Goal: Task Accomplishment & Management: Complete application form

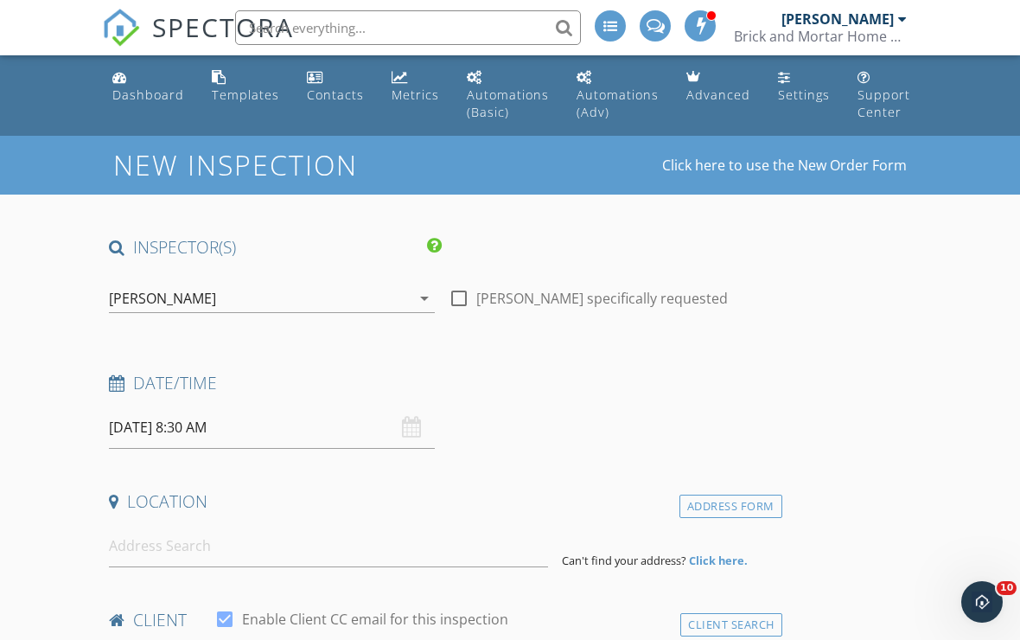
click at [138, 422] on input "[DATE] 8:30 AM" at bounding box center [272, 427] width 326 height 42
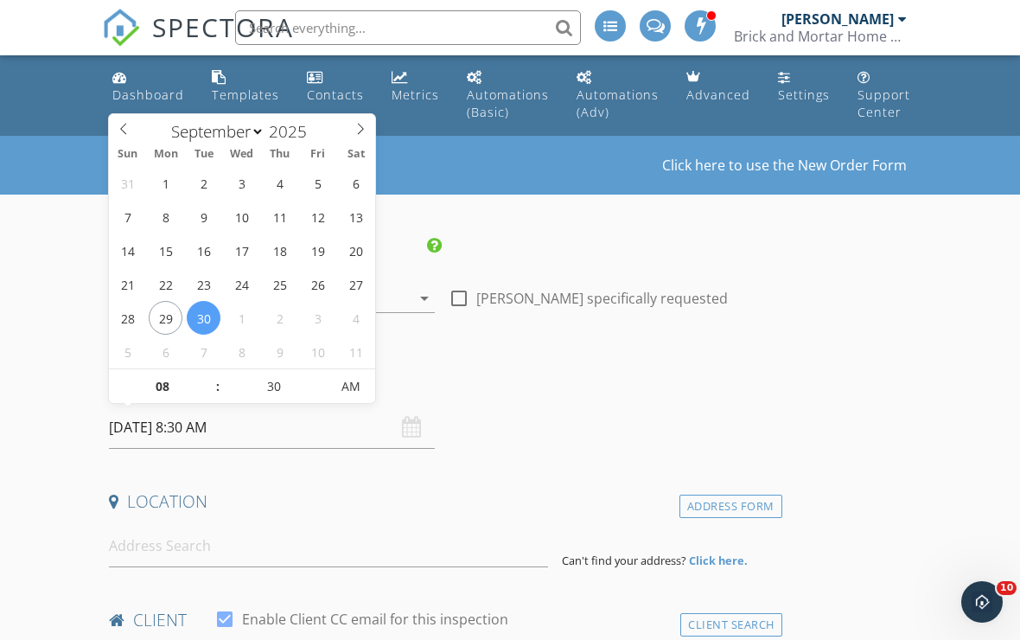
click at [347, 131] on span at bounding box center [360, 126] width 29 height 24
select select "9"
type input "[DATE] 8:30 AM"
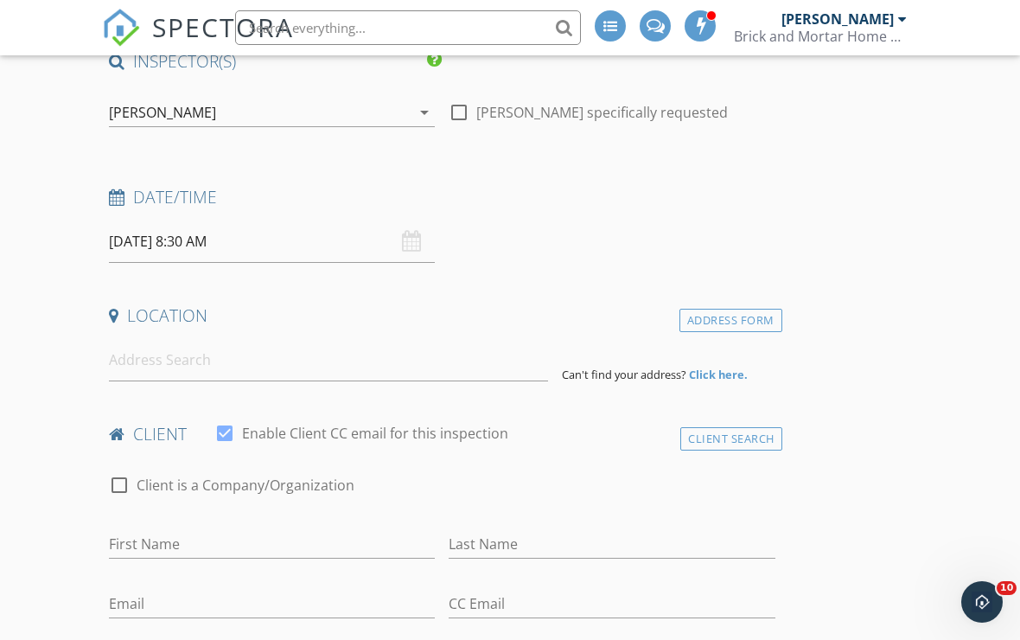
scroll to position [185, 0]
click at [144, 243] on input "[DATE] 8:30 AM" at bounding box center [272, 242] width 326 height 42
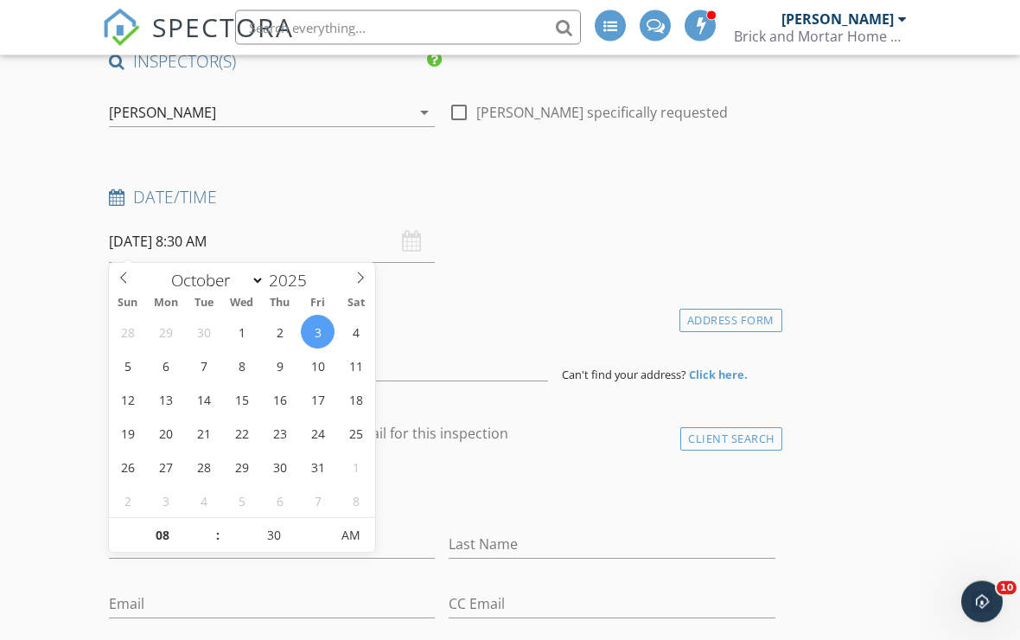
scroll to position [186, 0]
click at [151, 539] on input "08" at bounding box center [162, 536] width 106 height 35
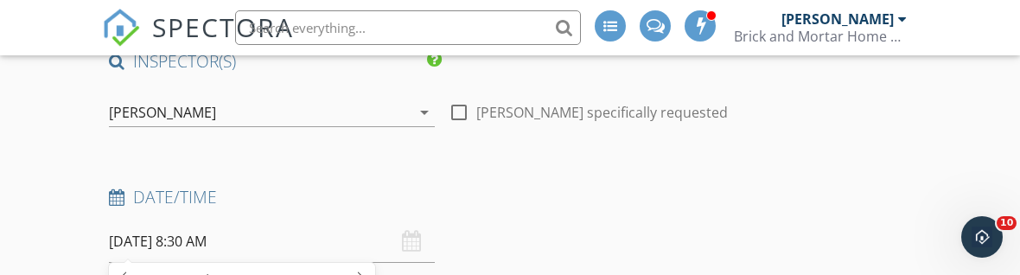
scroll to position [584, 0]
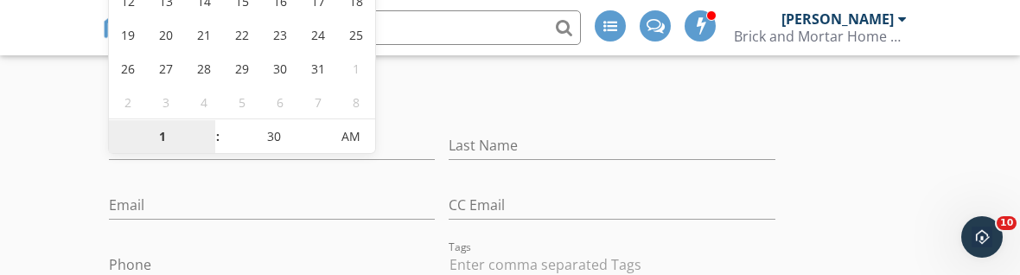
type input "12"
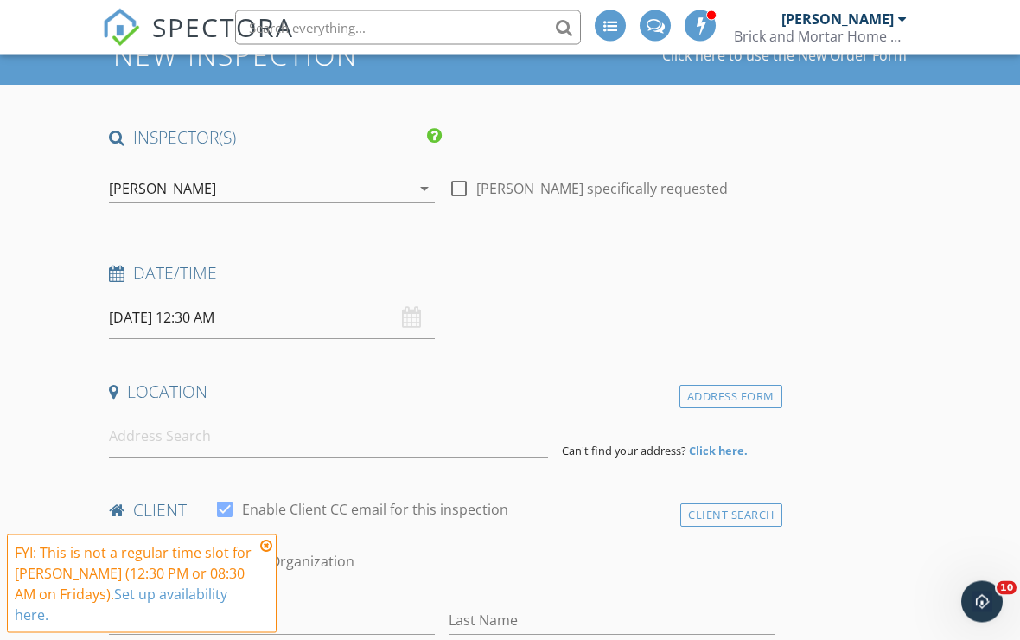
click at [401, 318] on input "10/03/2025 12:30 AM" at bounding box center [272, 318] width 326 height 42
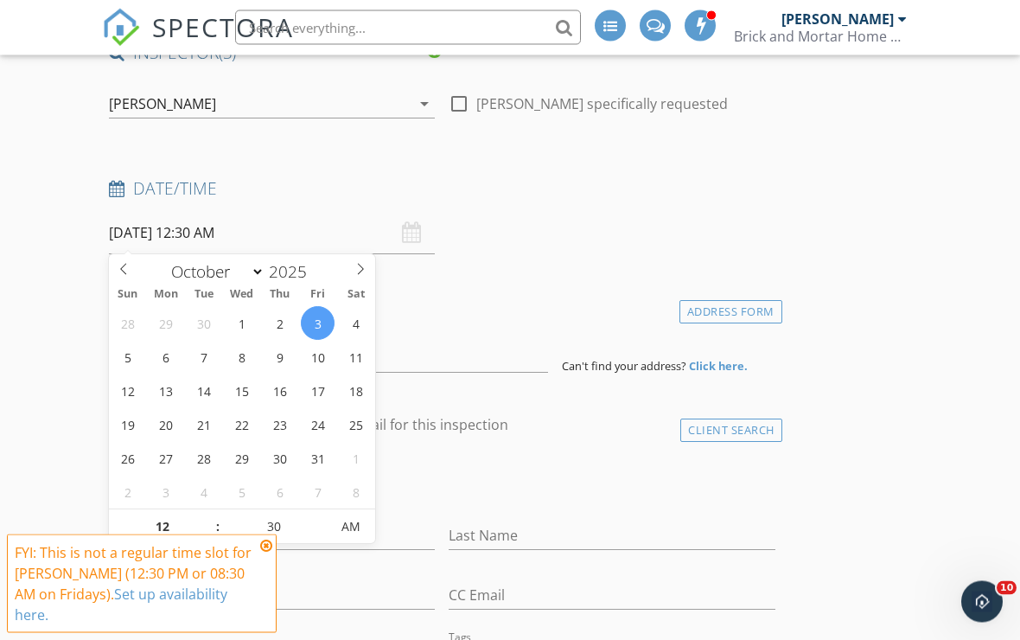
type input "[DATE] 12:30 PM"
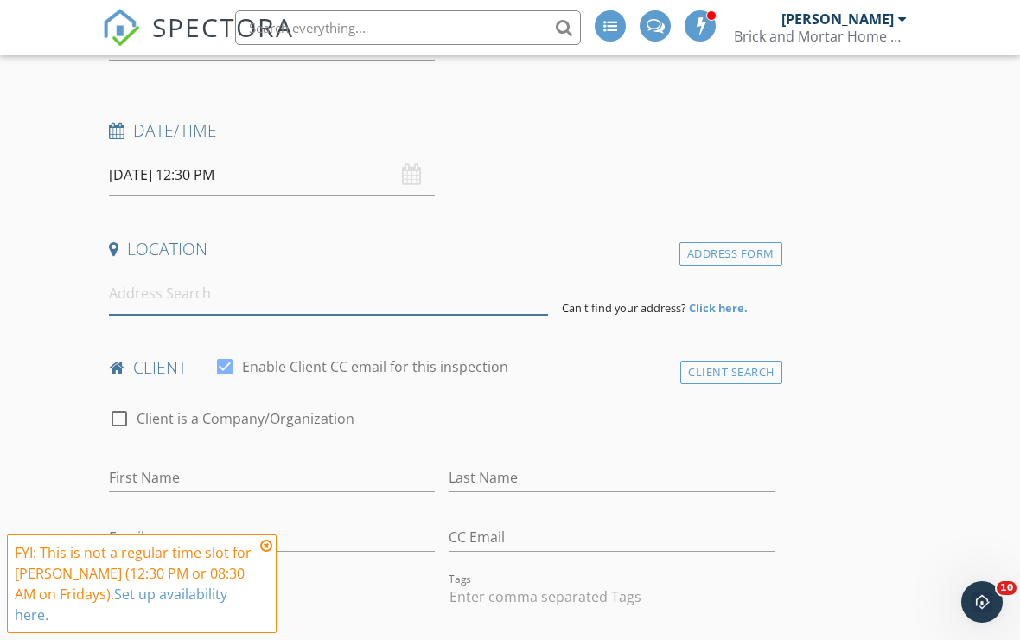
click at [126, 293] on input at bounding box center [328, 293] width 439 height 42
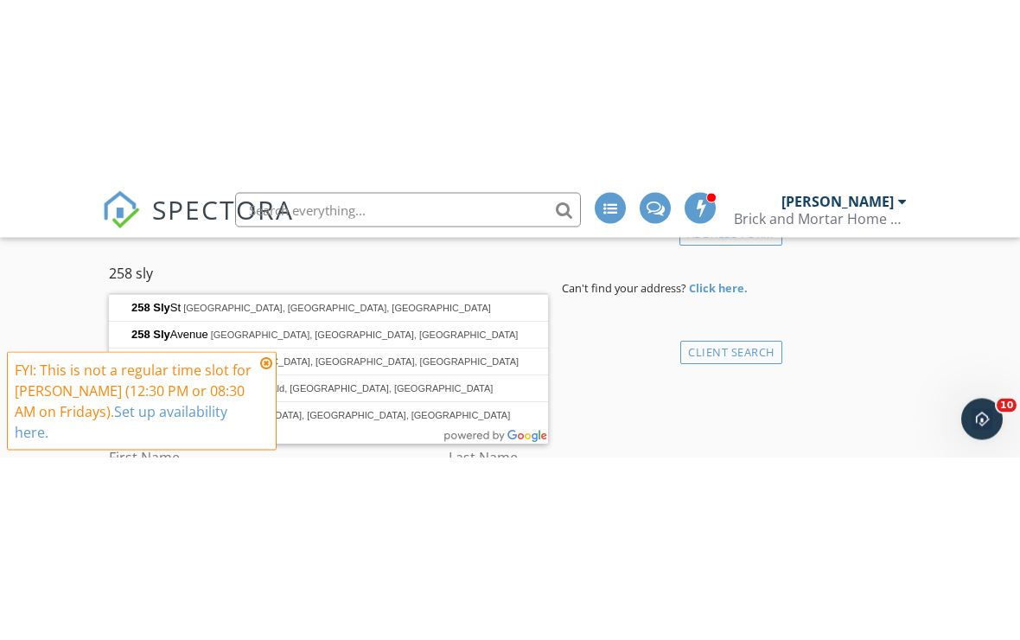
scroll to position [455, 0]
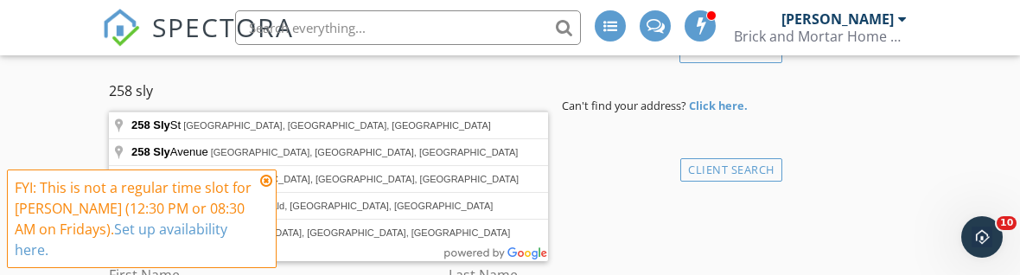
type input "258 Sly Avenue, Corning, NY, USA"
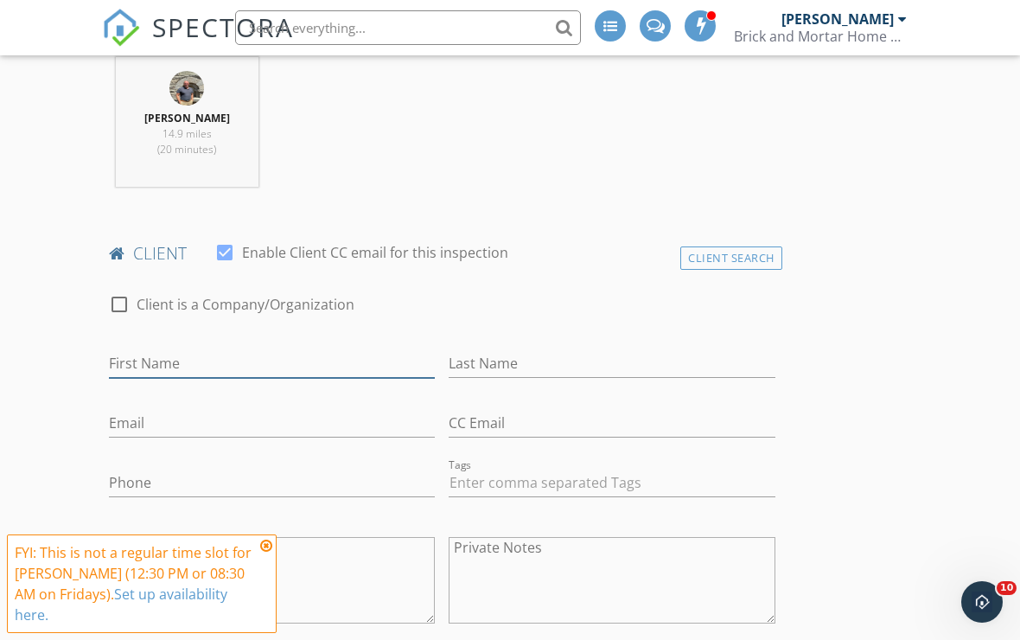
click at [129, 360] on input "First Name" at bounding box center [272, 363] width 326 height 29
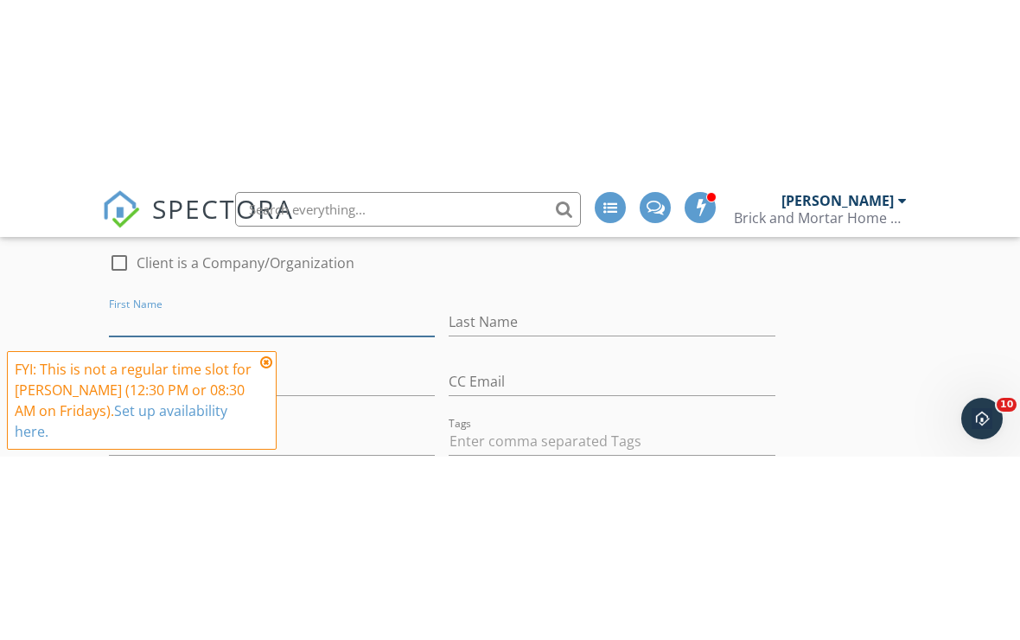
scroll to position [944, 0]
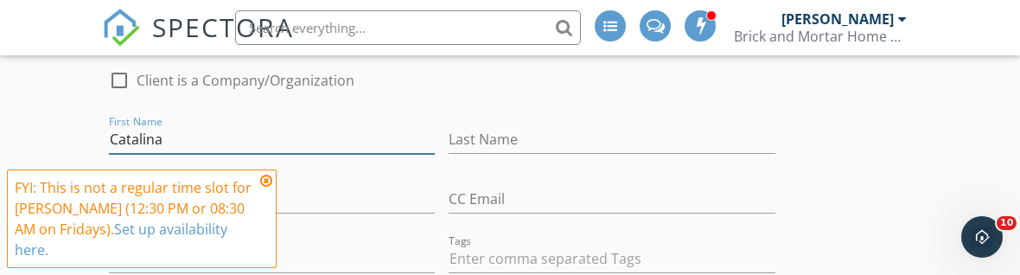
type input "Catalina"
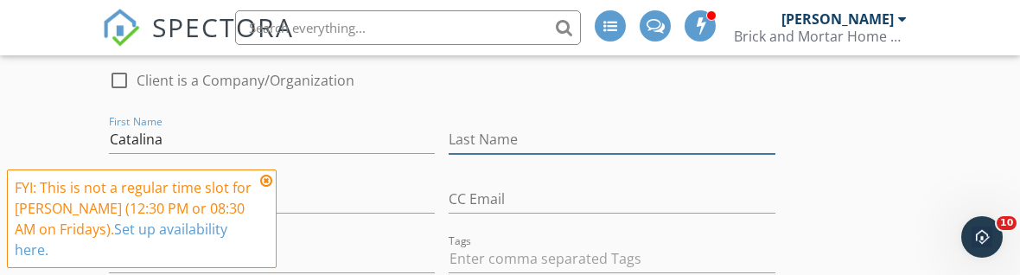
click at [610, 144] on input "Last Name" at bounding box center [612, 139] width 326 height 29
type input "[PERSON_NAME]"
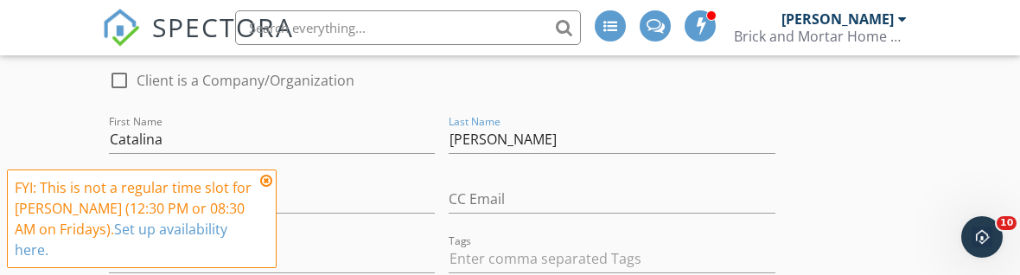
click at [319, 220] on div at bounding box center [272, 225] width 326 height 10
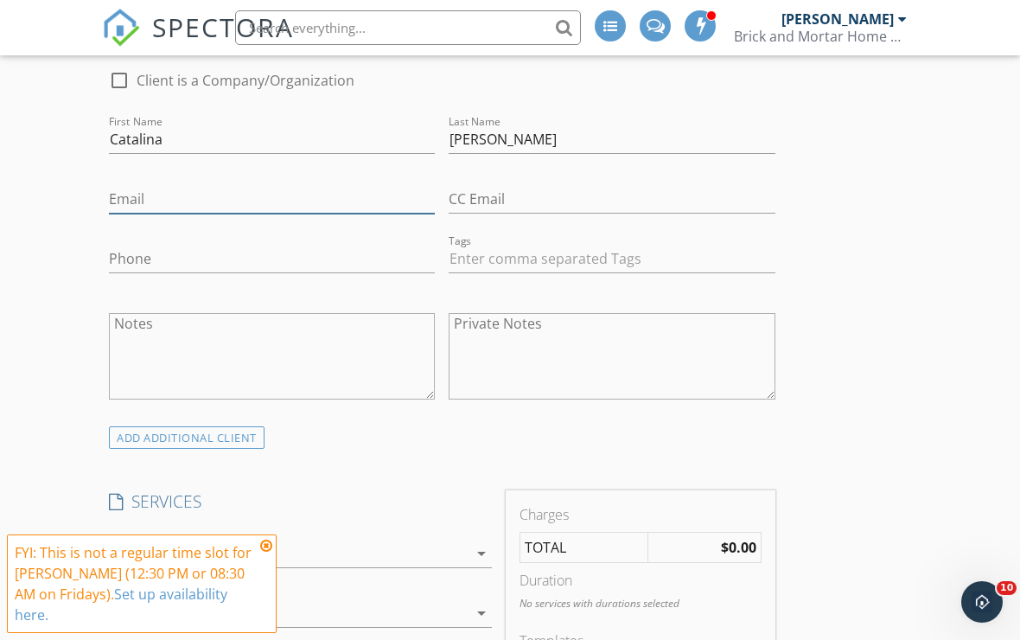
click at [124, 202] on input "Email" at bounding box center [272, 199] width 326 height 29
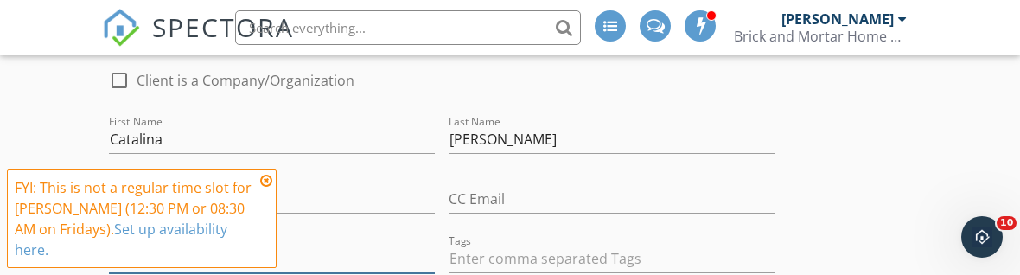
click at [291, 249] on input "Phone" at bounding box center [272, 259] width 326 height 29
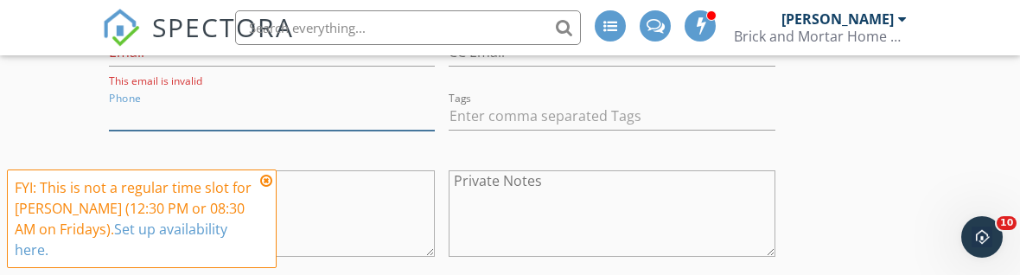
scroll to position [1096, 0]
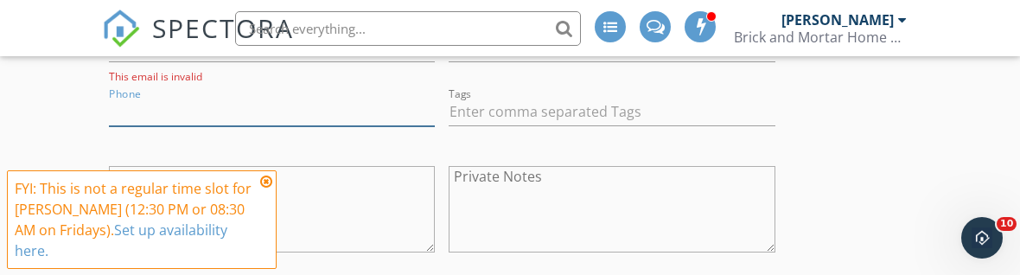
click at [146, 118] on input "Phone" at bounding box center [272, 111] width 326 height 29
type input "[PHONE_NUMBER]"
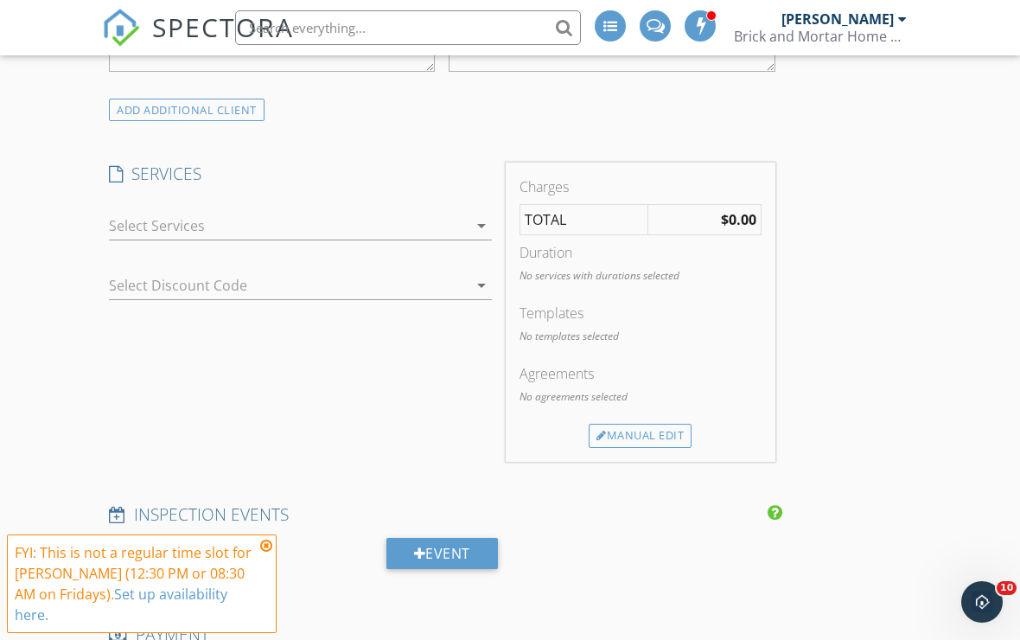
scroll to position [1278, 0]
click at [129, 217] on div at bounding box center [288, 224] width 359 height 28
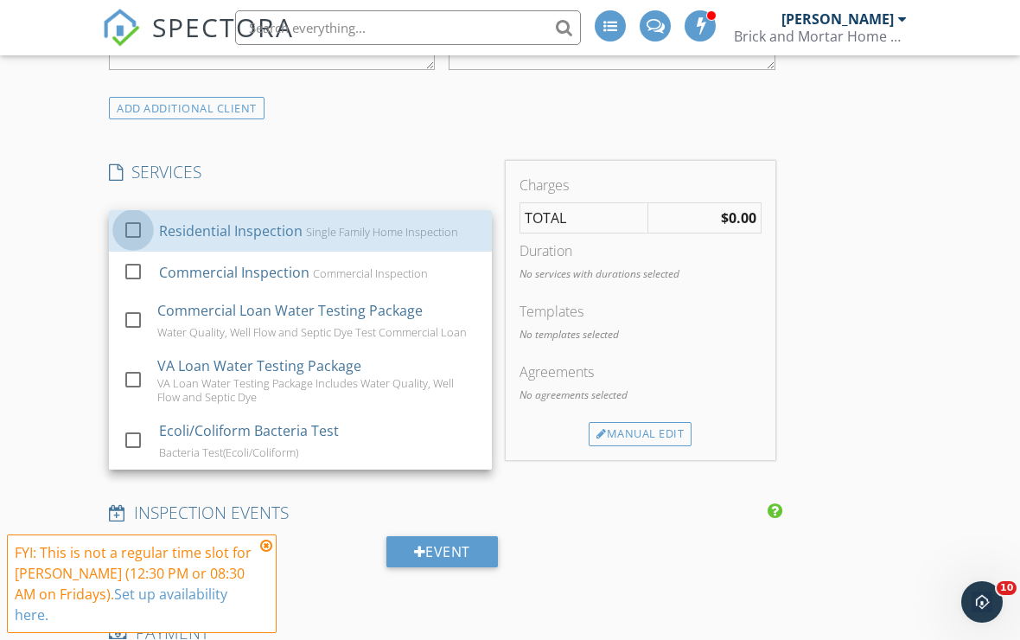
click at [133, 223] on div at bounding box center [132, 228] width 29 height 29
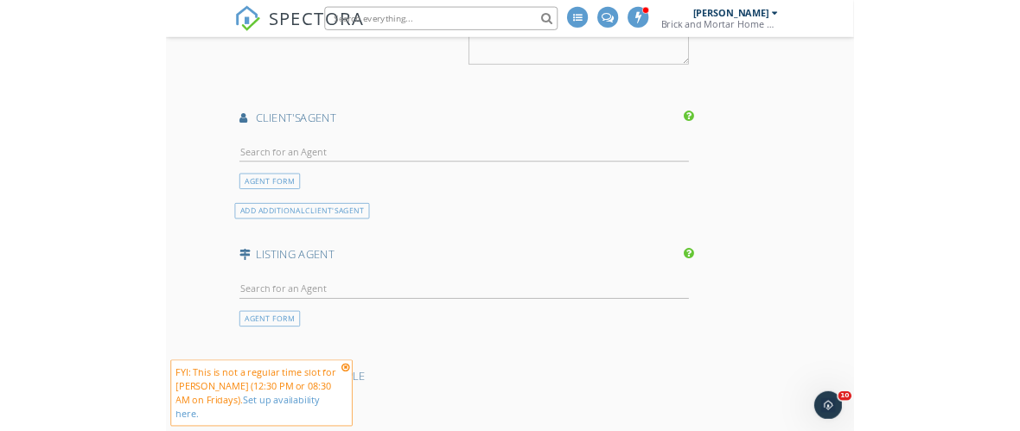
scroll to position [1962, 0]
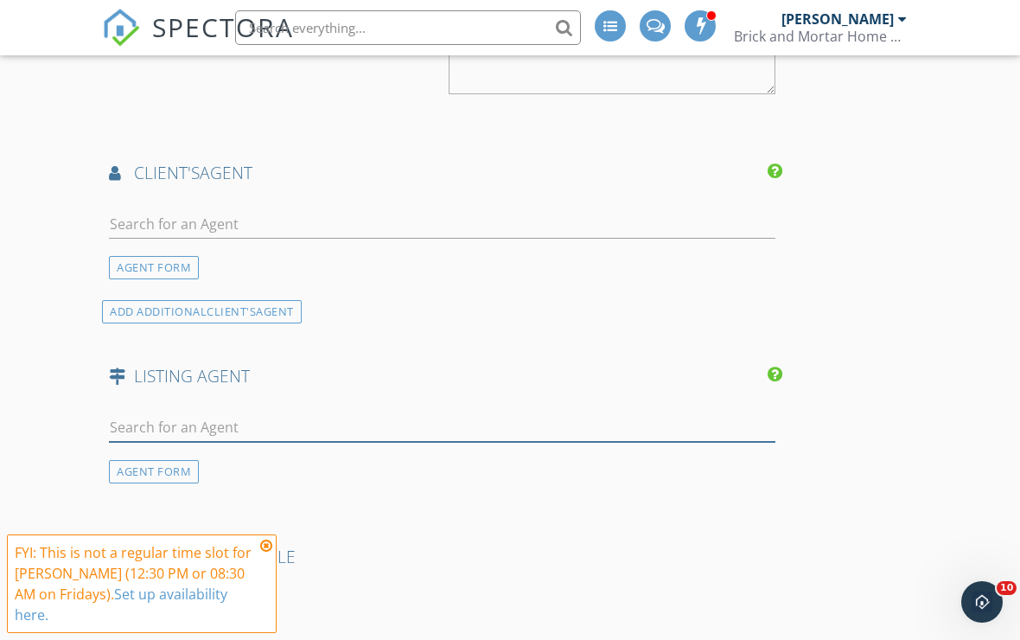
click at [150, 428] on input "text" at bounding box center [442, 427] width 667 height 29
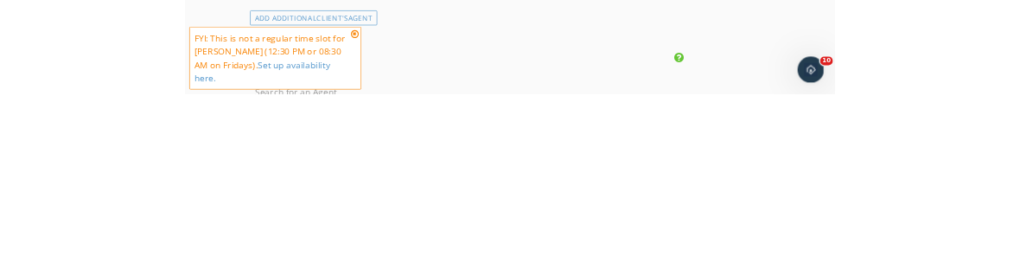
scroll to position [2246, 0]
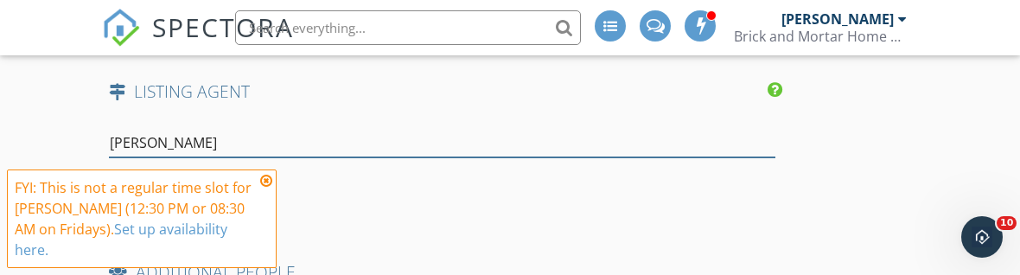
type input "Nicole"
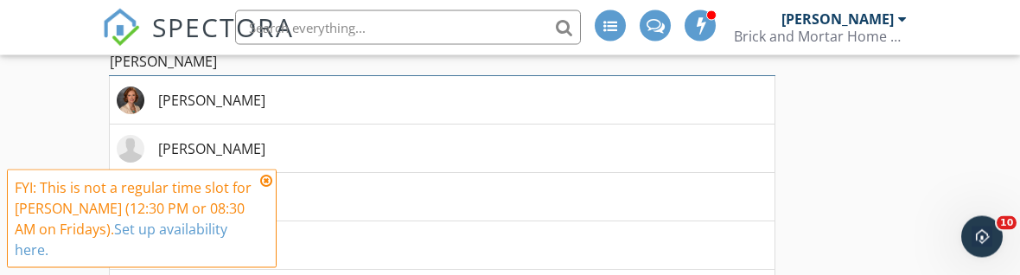
scroll to position [2374, 0]
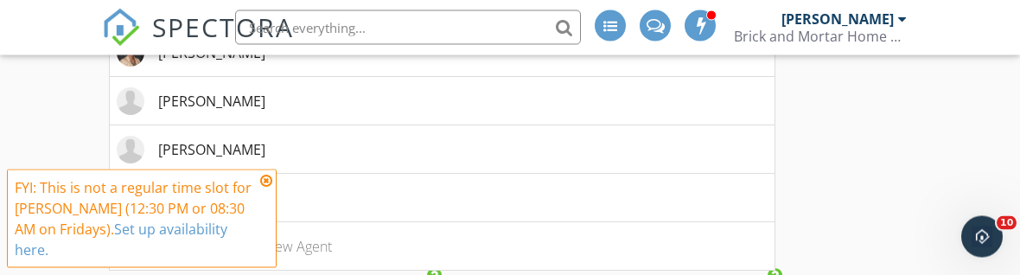
click at [182, 144] on div "[PERSON_NAME]" at bounding box center [211, 150] width 107 height 21
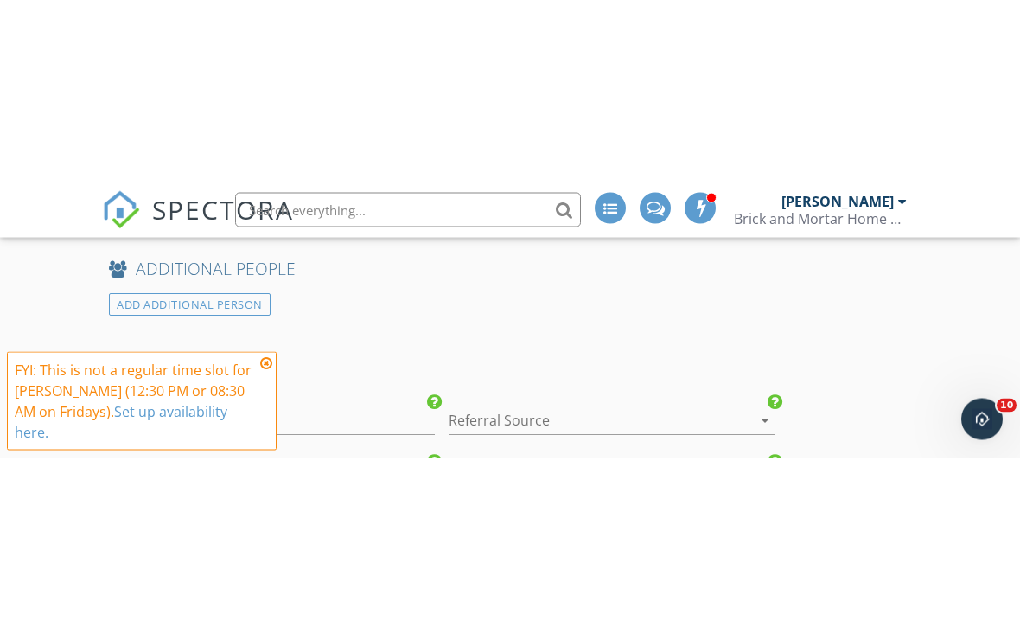
scroll to position [2375, 0]
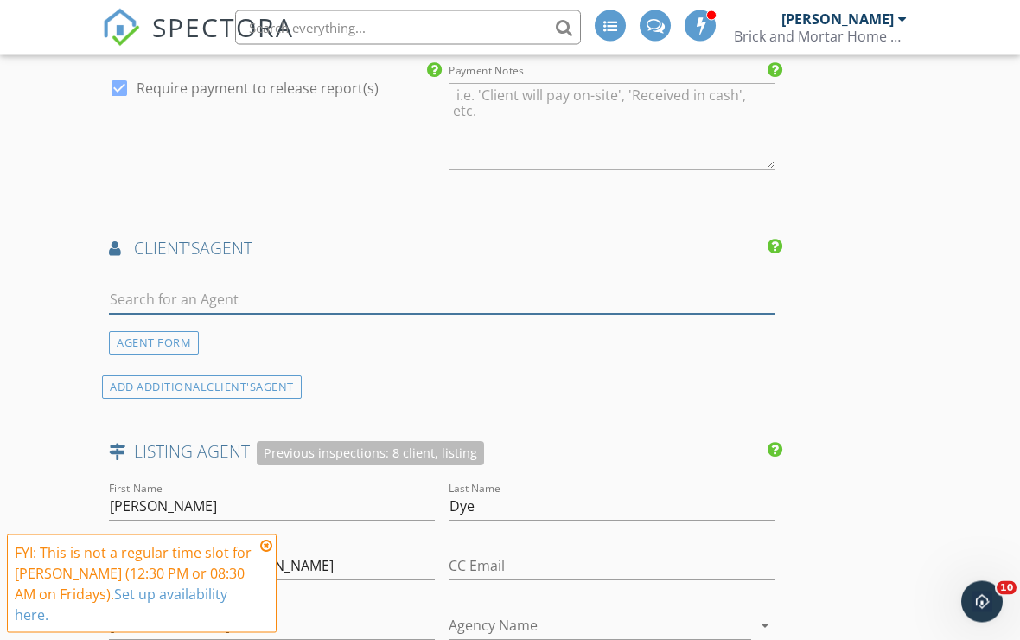
click at [140, 294] on input "text" at bounding box center [442, 300] width 667 height 29
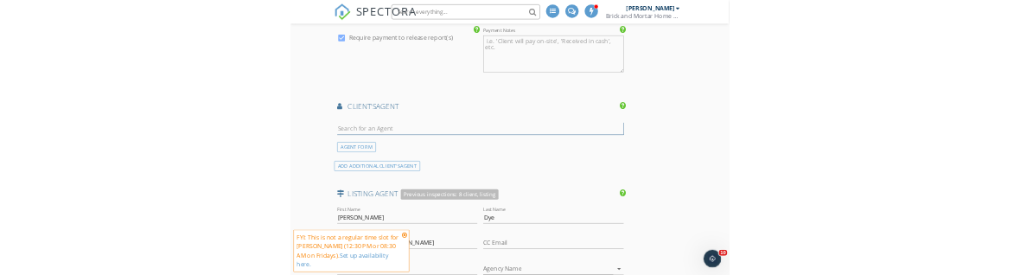
scroll to position [2044, 0]
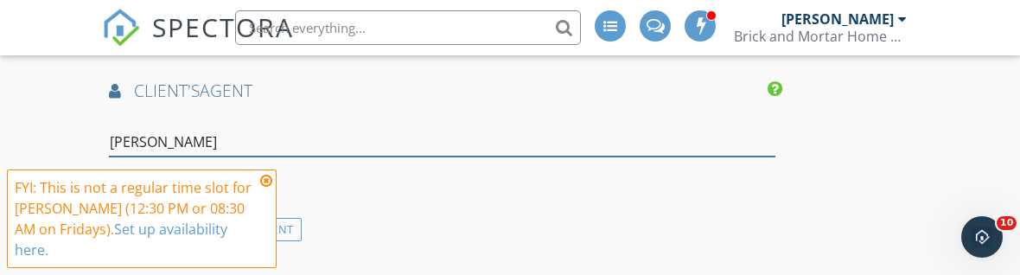
type input "[PERSON_NAME]"
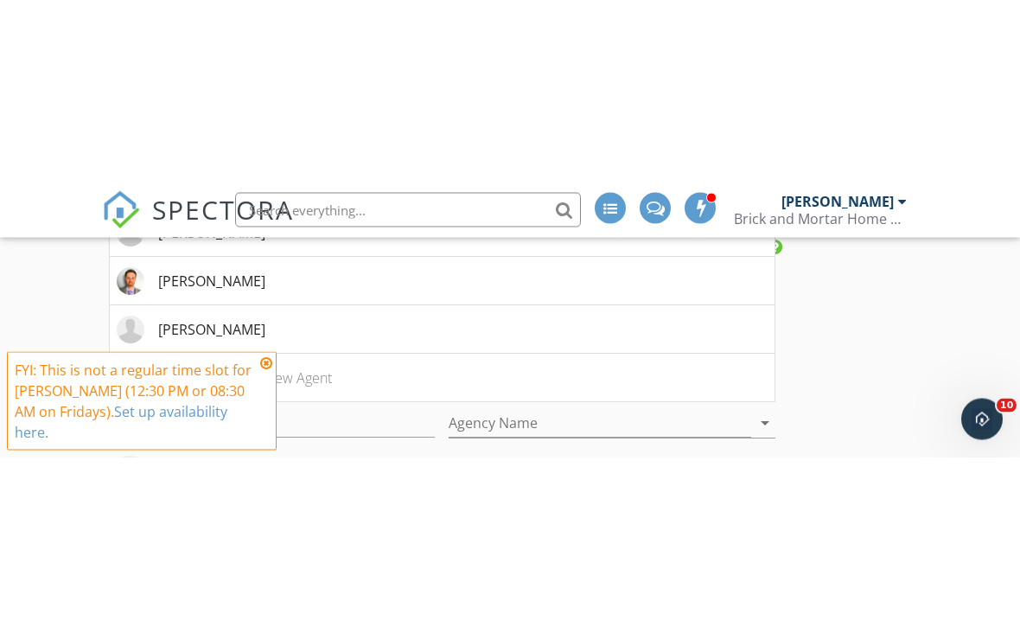
scroll to position [2277, 0]
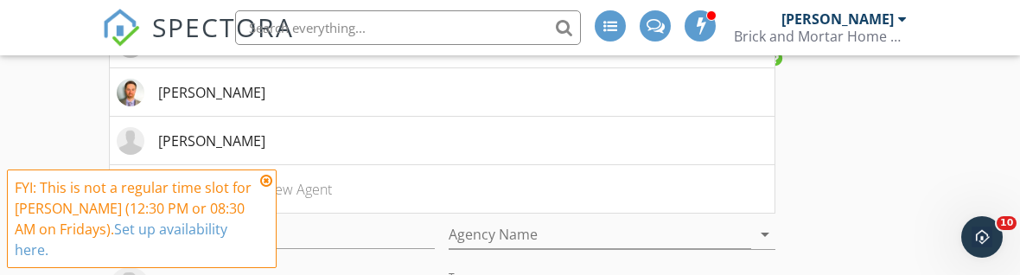
click at [172, 95] on div "[PERSON_NAME]" at bounding box center [211, 92] width 107 height 21
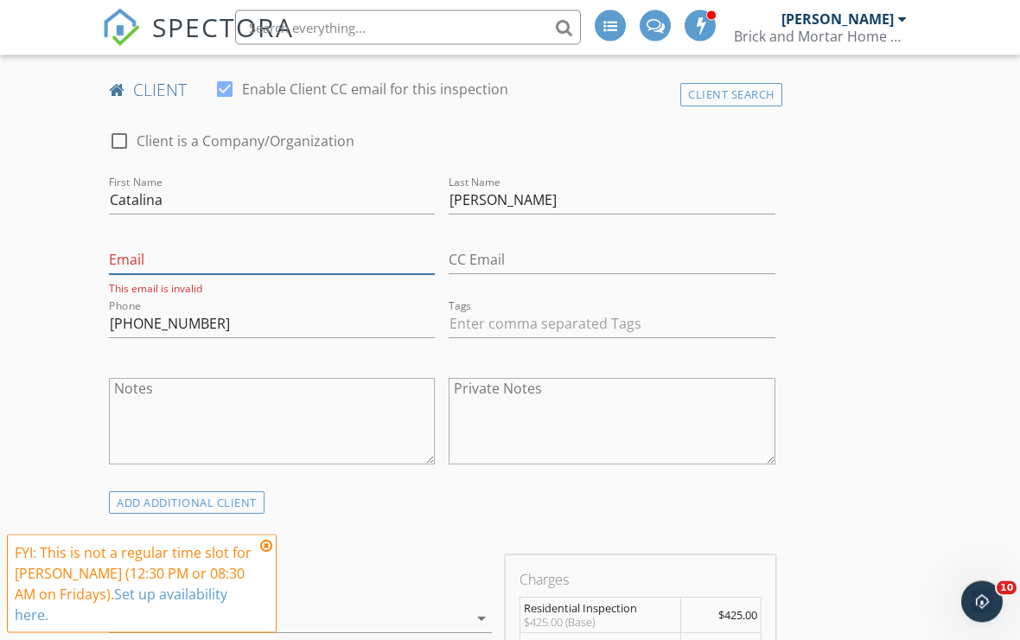
click at [125, 246] on input "Email" at bounding box center [272, 260] width 326 height 29
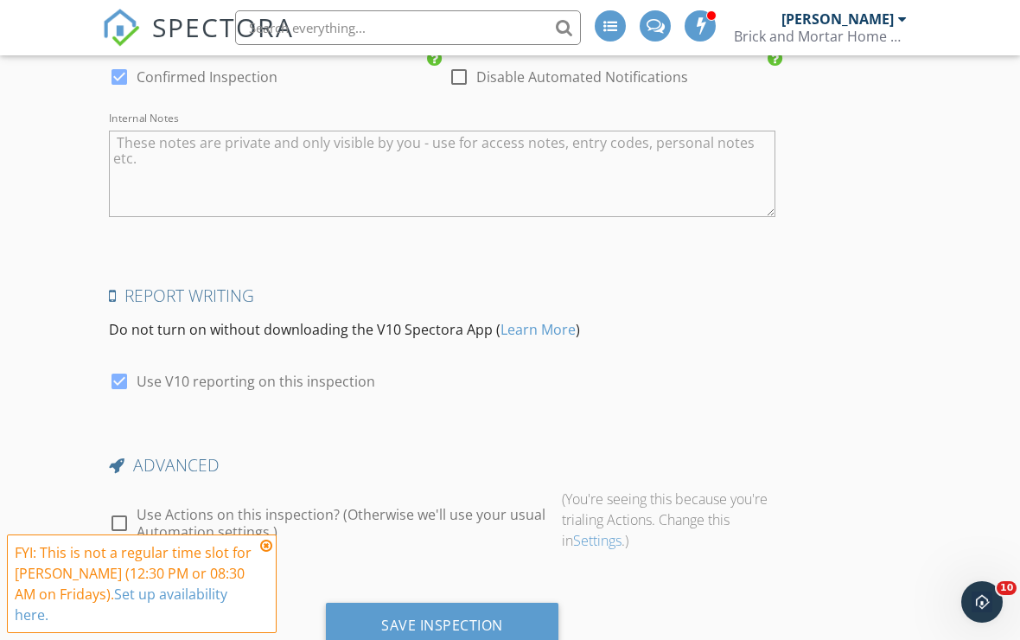
scroll to position [3384, 0]
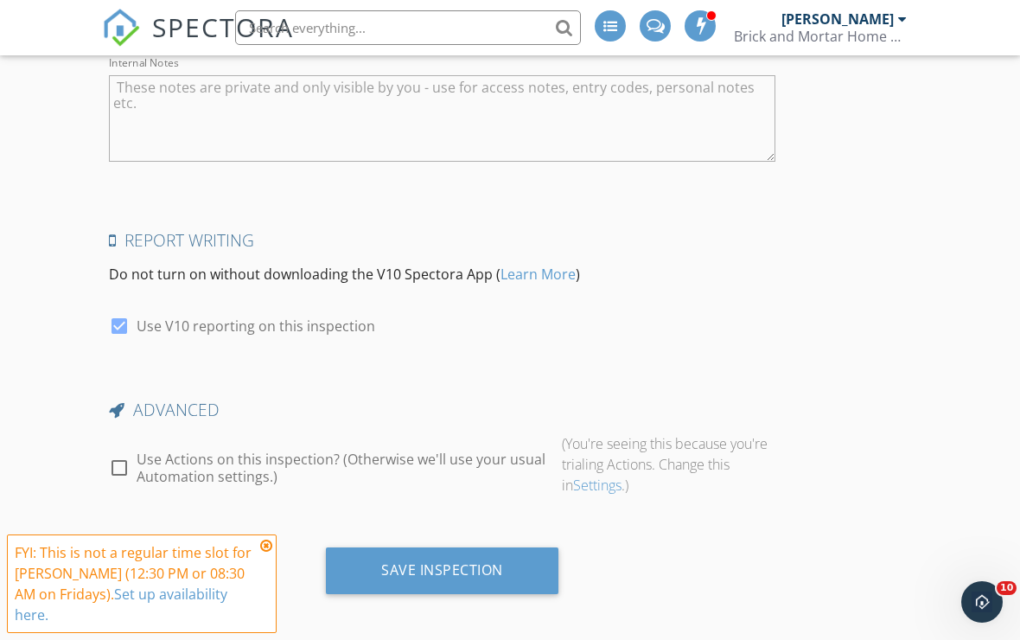
type input "Catalina11271959@gmail.com"
click at [524, 556] on div "Save Inspection" at bounding box center [442, 570] width 233 height 47
